Goal: Obtain resource: Obtain resource

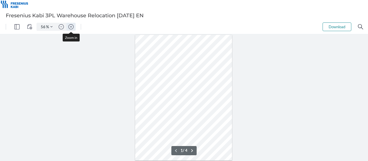
click at [70, 26] on img "Zoom in" at bounding box center [70, 26] width 5 height 5
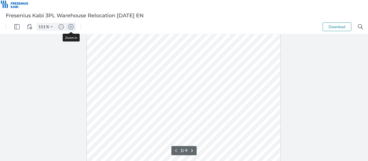
click at [70, 26] on img "Zoom in" at bounding box center [70, 26] width 5 height 5
type input "136"
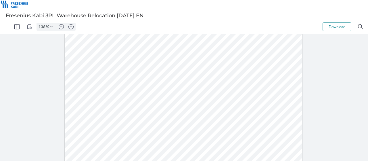
click at [81, 70] on div at bounding box center [184, 22] width 238 height 308
drag, startPoint x: 81, startPoint y: 69, endPoint x: 109, endPoint y: 75, distance: 28.1
click at [109, 75] on div at bounding box center [184, 22] width 238 height 308
drag, startPoint x: 188, startPoint y: 69, endPoint x: 237, endPoint y: 72, distance: 49.0
click at [237, 72] on div at bounding box center [184, 22] width 238 height 308
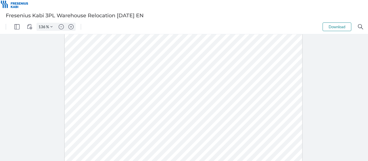
click at [229, 134] on div at bounding box center [184, 22] width 238 height 308
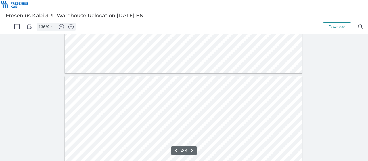
type input "1"
